Goal: Navigation & Orientation: Find specific page/section

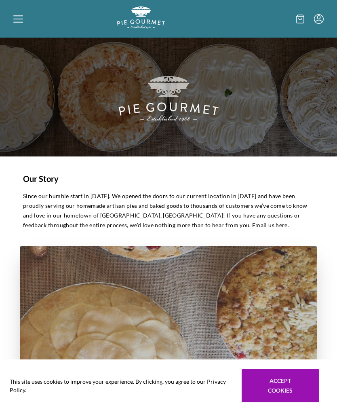
click at [20, 19] on icon at bounding box center [18, 19] width 10 height 10
click at [23, 27] on div "Home Shop" at bounding box center [168, 206] width 337 height 412
click at [24, 21] on div at bounding box center [65, 18] width 104 height 25
click at [19, 20] on div "Home Shop" at bounding box center [168, 206] width 337 height 412
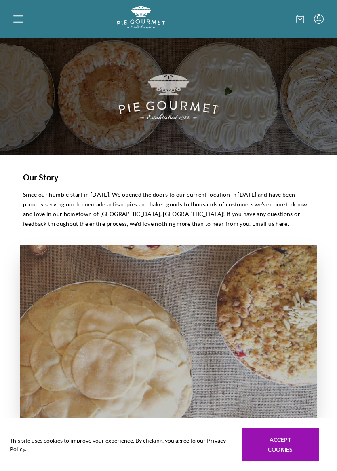
scroll to position [2, 0]
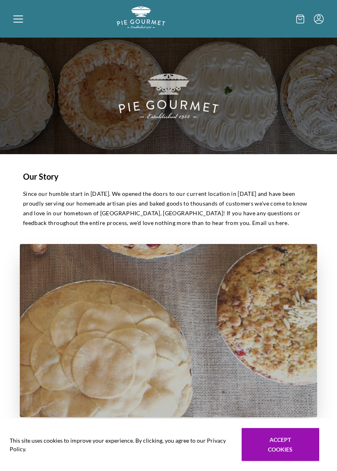
click at [23, 21] on icon at bounding box center [18, 19] width 10 height 10
click at [17, 18] on div "Home Shop" at bounding box center [168, 235] width 337 height 471
click at [14, 12] on div at bounding box center [65, 18] width 104 height 25
click at [303, 22] on div "Home Shop" at bounding box center [168, 235] width 337 height 471
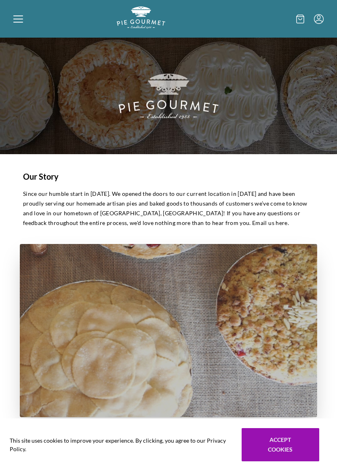
click at [302, 20] on icon at bounding box center [300, 19] width 8 height 9
click at [105, 298] on div at bounding box center [168, 235] width 337 height 471
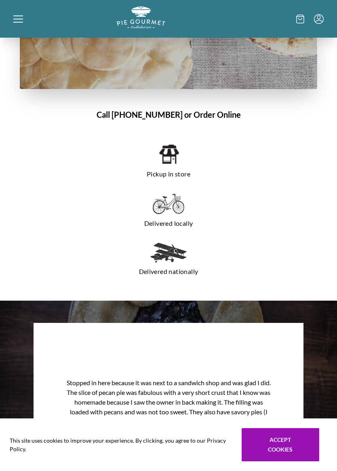
scroll to position [602, 0]
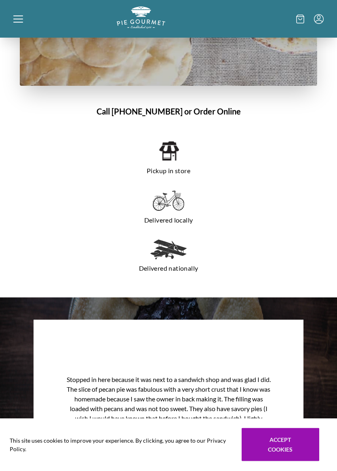
click at [169, 171] on p "Pickup in store" at bounding box center [168, 171] width 265 height 13
click at [178, 151] on img at bounding box center [168, 151] width 21 height 22
click at [168, 162] on img at bounding box center [168, 151] width 21 height 22
click at [167, 154] on img at bounding box center [168, 151] width 21 height 22
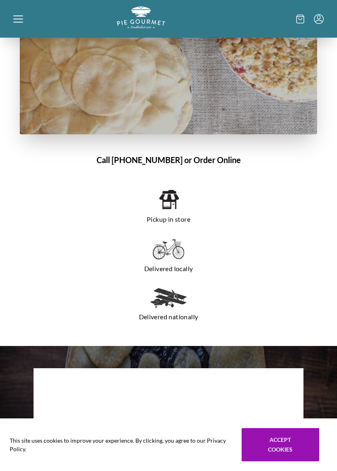
scroll to position [556, 0]
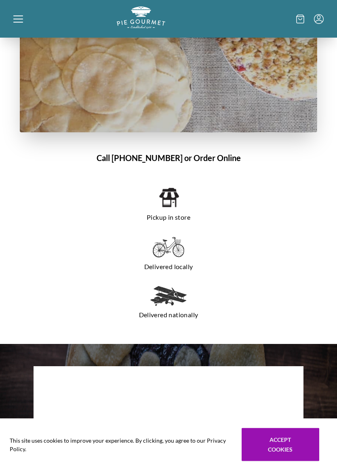
click at [171, 305] on img at bounding box center [168, 296] width 36 height 20
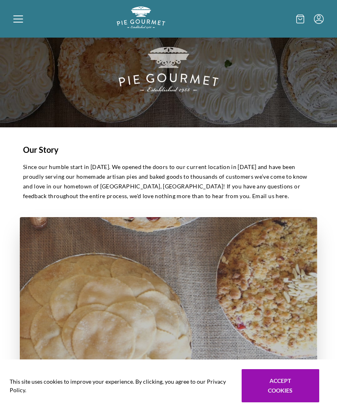
scroll to position [0, 0]
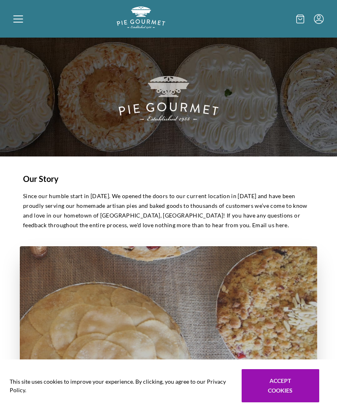
click at [323, 19] on icon "Menu" at bounding box center [319, 19] width 10 height 10
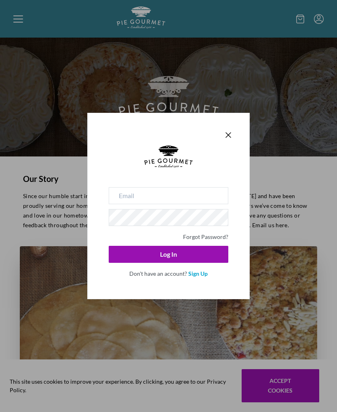
click at [236, 133] on div "Forgot Password? Log In Don't have an account? Sign Up" at bounding box center [168, 206] width 163 height 186
click at [233, 132] on icon "Close panel" at bounding box center [229, 135] width 10 height 10
